Goal: Task Accomplishment & Management: Use online tool/utility

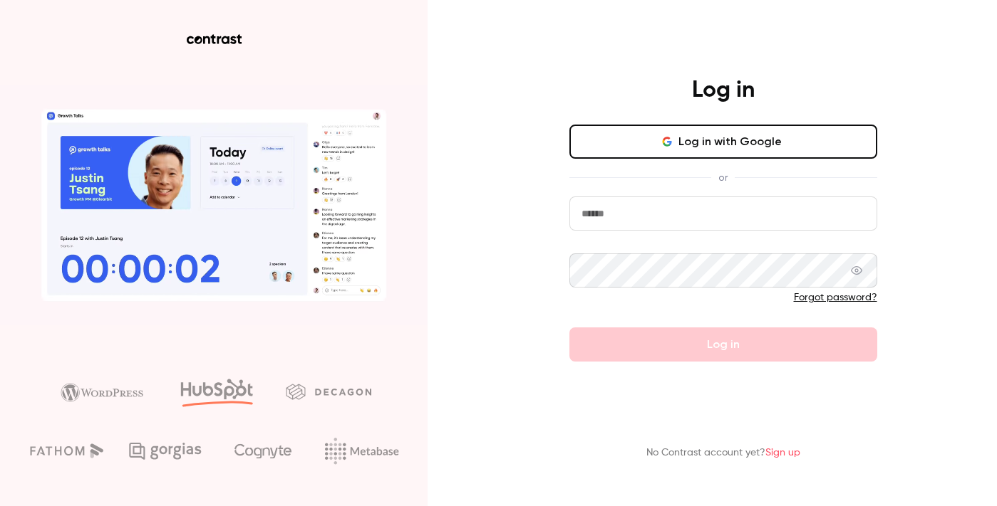
click at [605, 218] on input "email" at bounding box center [723, 214] width 308 height 34
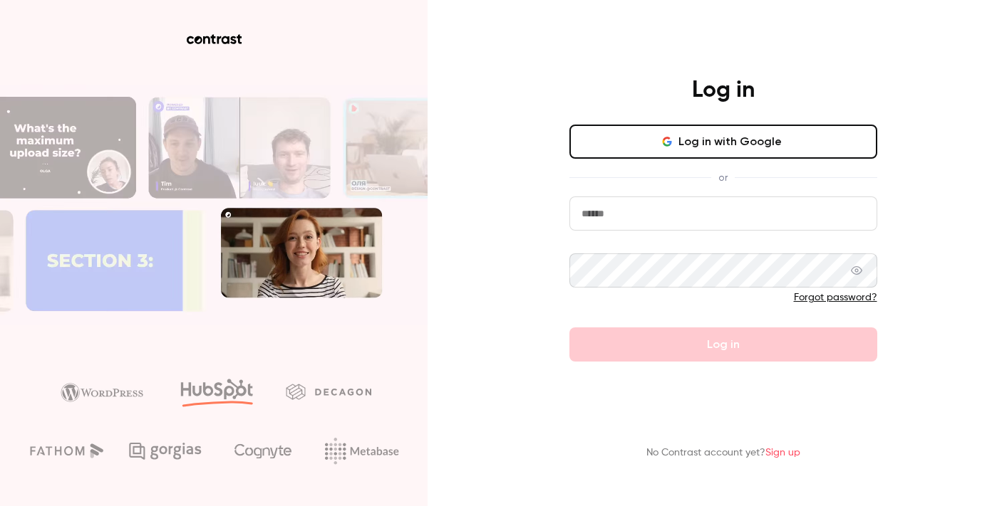
type input "**********"
